Goal: Information Seeking & Learning: Check status

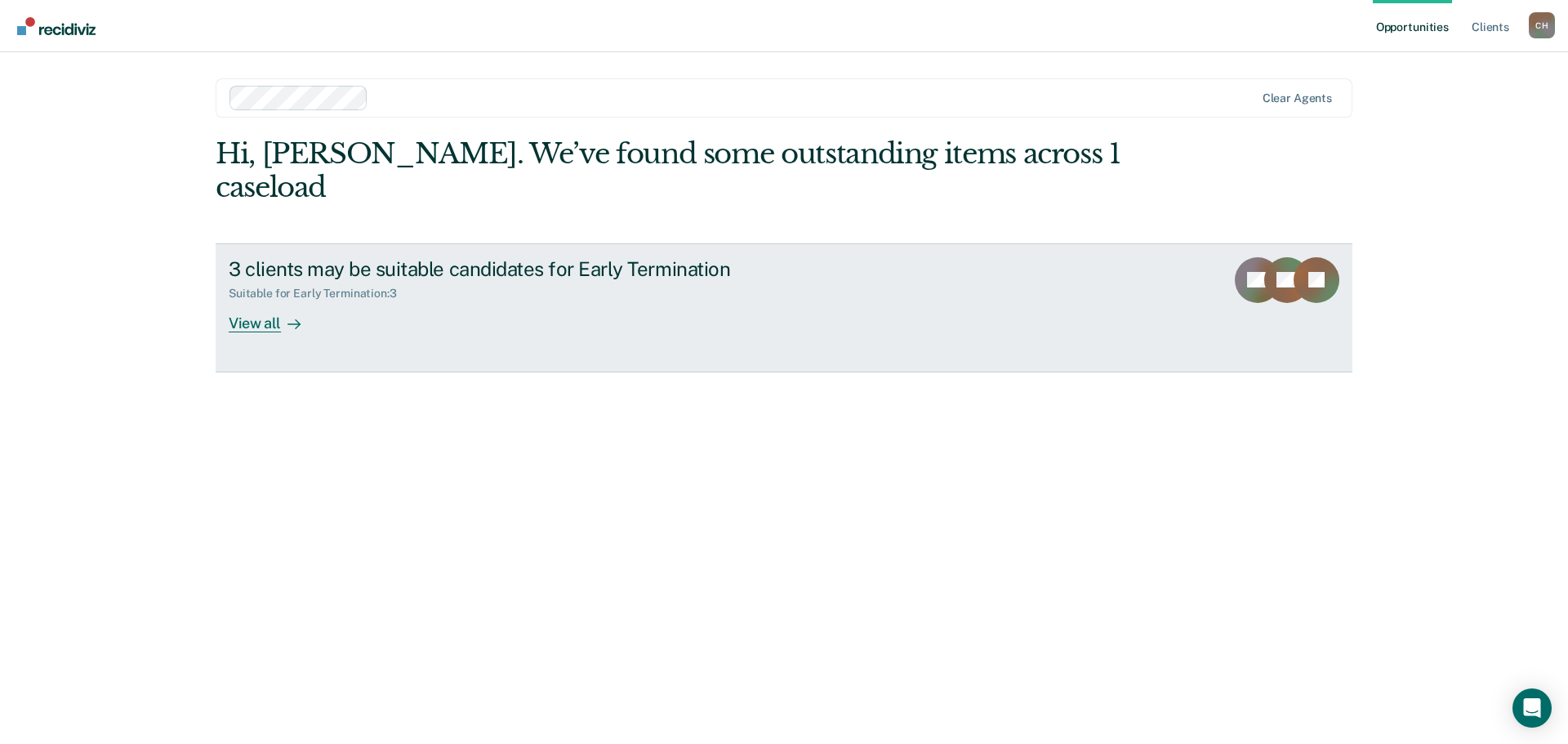
click at [281, 332] on div at bounding box center [291, 323] width 20 height 19
